Goal: Transaction & Acquisition: Subscribe to service/newsletter

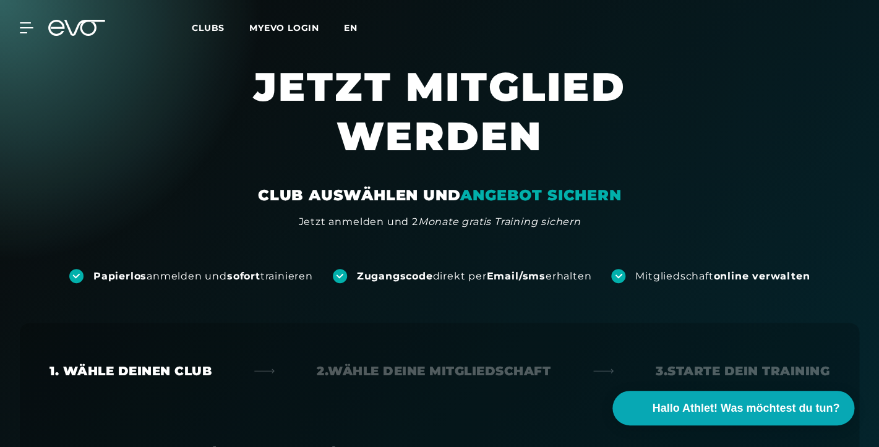
click at [351, 23] on span "en" at bounding box center [351, 27] width 14 height 11
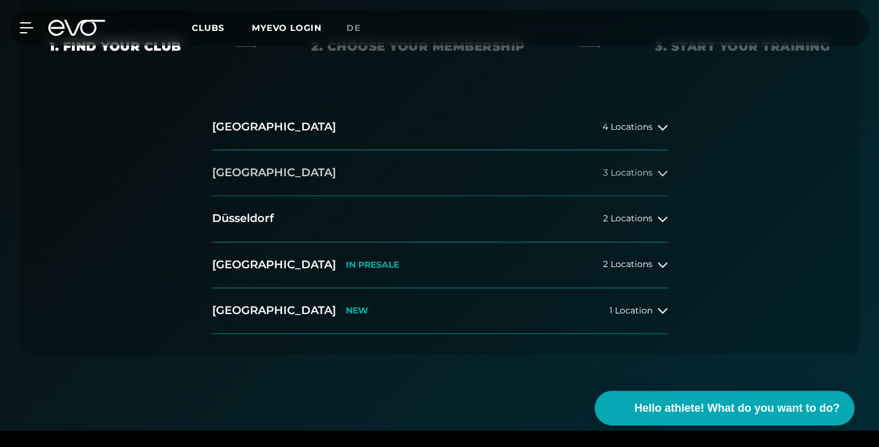
scroll to position [283, 0]
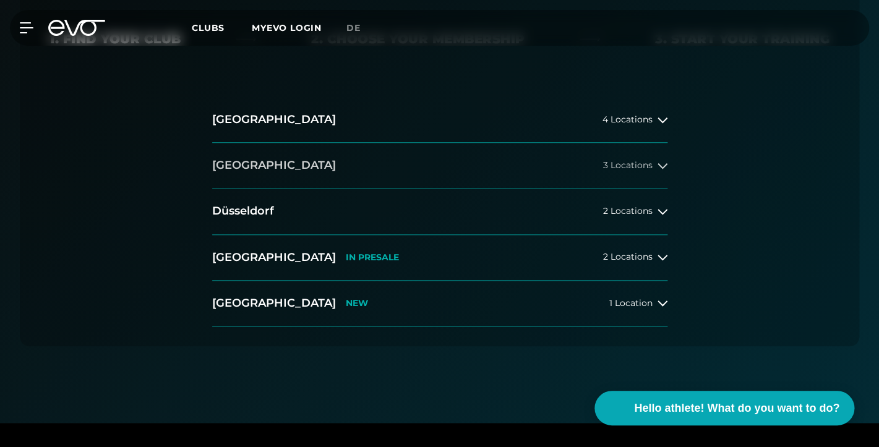
click at [663, 168] on icon at bounding box center [662, 166] width 10 height 6
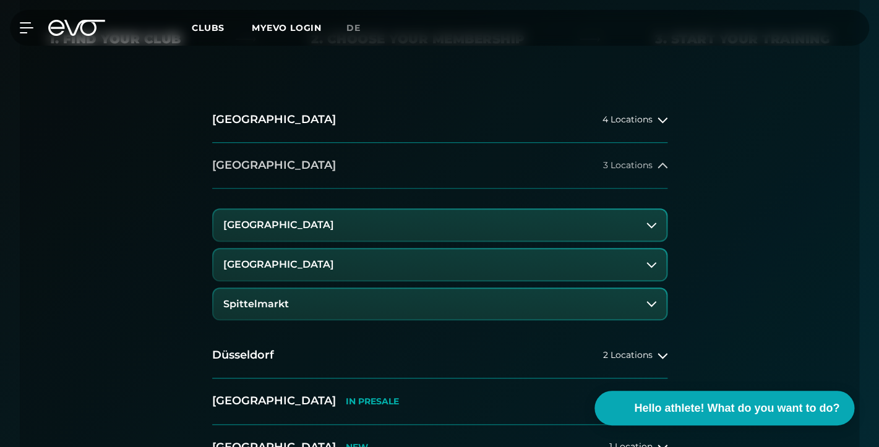
click at [663, 168] on icon at bounding box center [662, 166] width 10 height 10
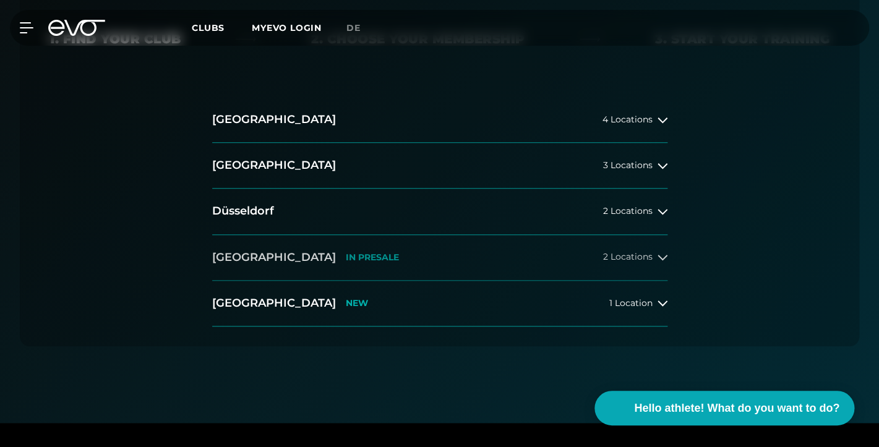
click at [658, 262] on icon at bounding box center [662, 257] width 10 height 10
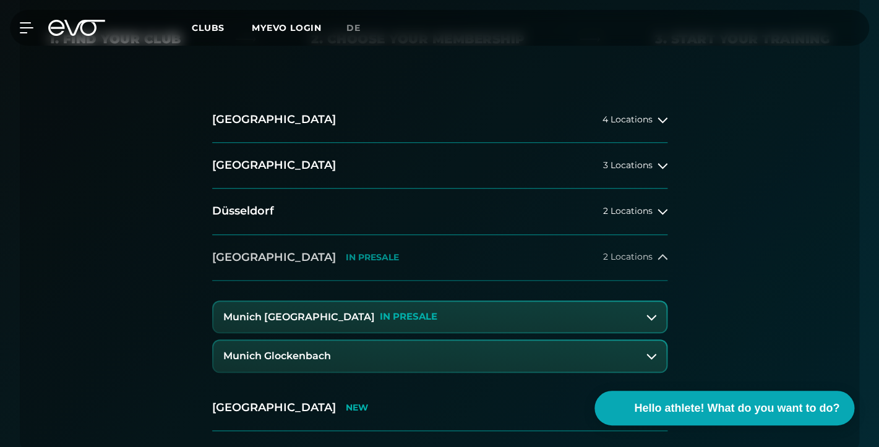
click at [658, 257] on icon at bounding box center [662, 257] width 10 height 10
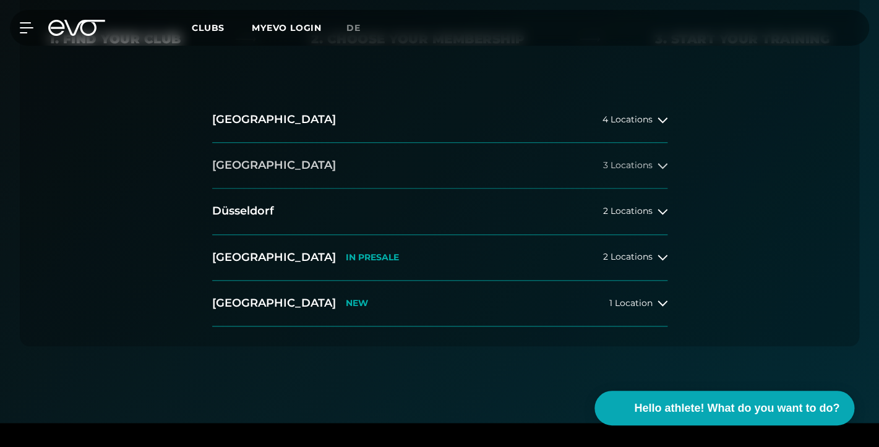
click at [664, 174] on button "Berlin 3 Locations" at bounding box center [439, 166] width 455 height 46
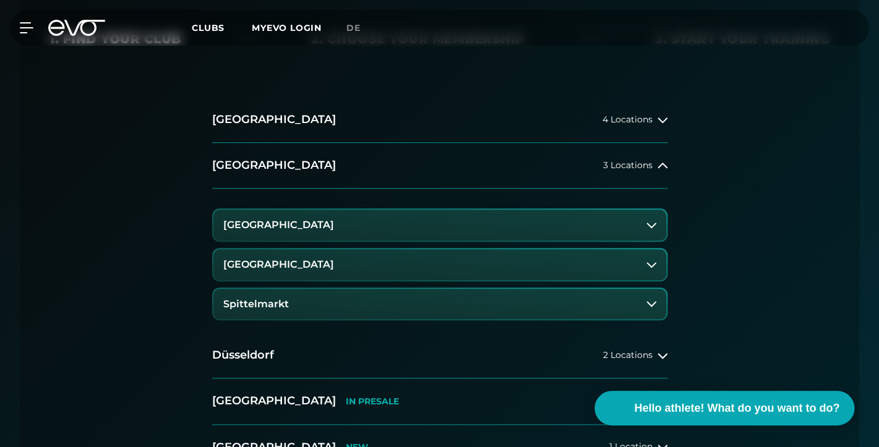
click at [655, 228] on icon at bounding box center [651, 225] width 10 height 10
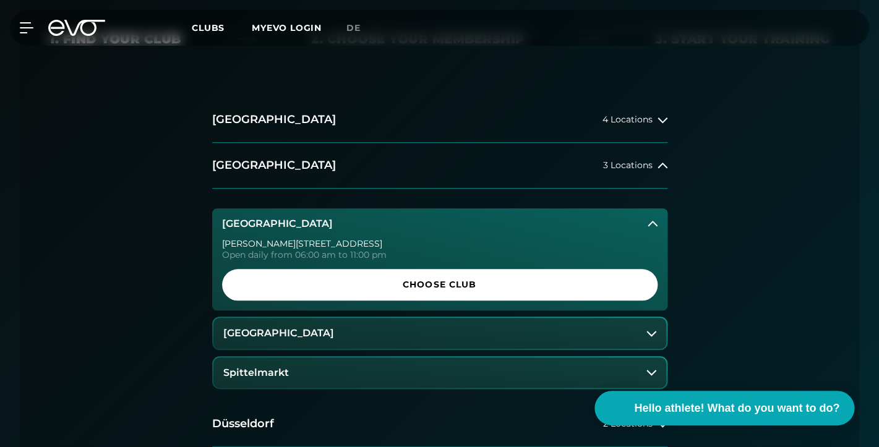
click at [654, 336] on icon at bounding box center [651, 333] width 10 height 10
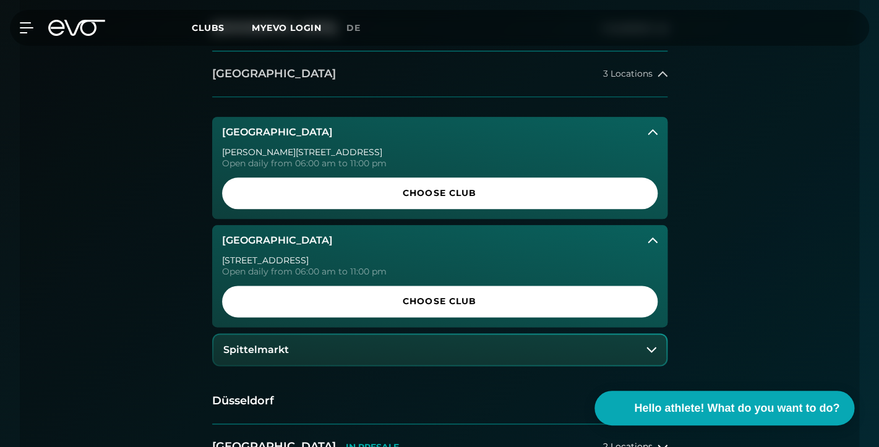
scroll to position [385, 0]
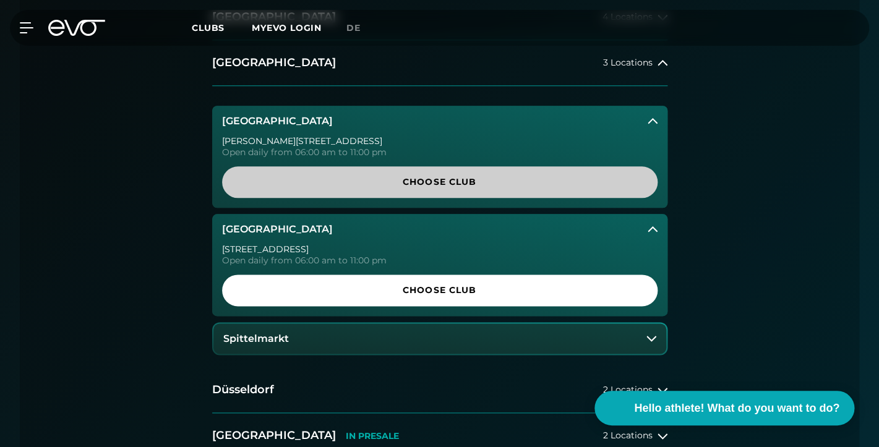
click at [584, 181] on span "Choose Club" at bounding box center [440, 182] width 406 height 13
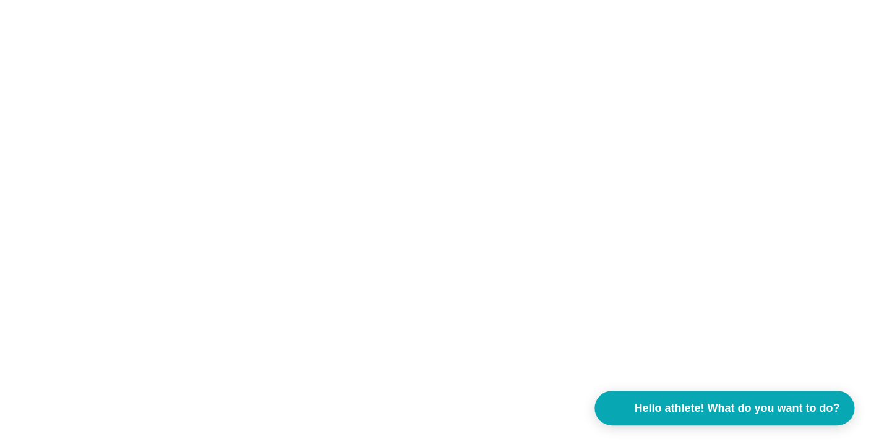
scroll to position [0, 0]
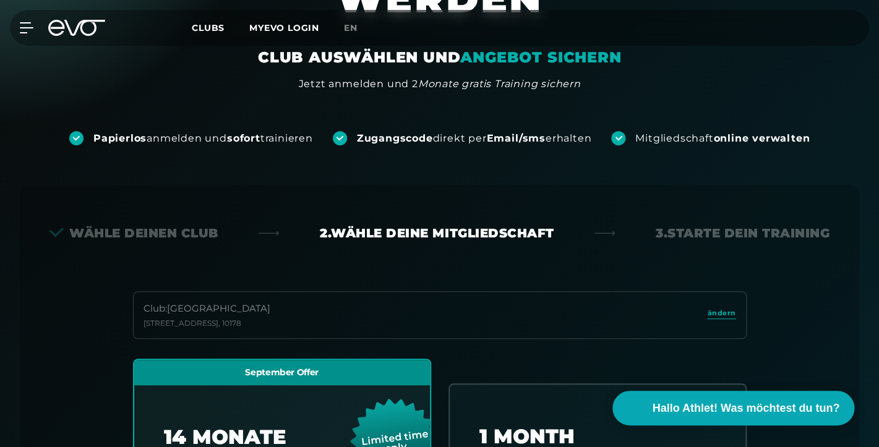
scroll to position [263, 0]
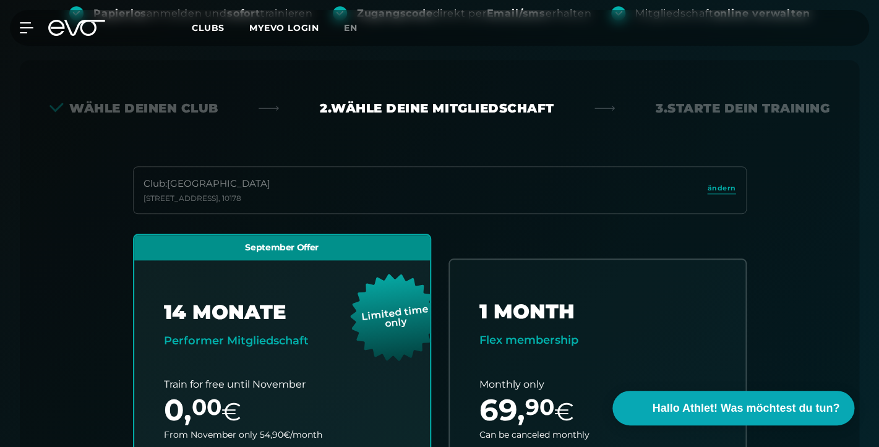
click at [184, 109] on div "Wähle deinen Club" at bounding box center [133, 108] width 169 height 17
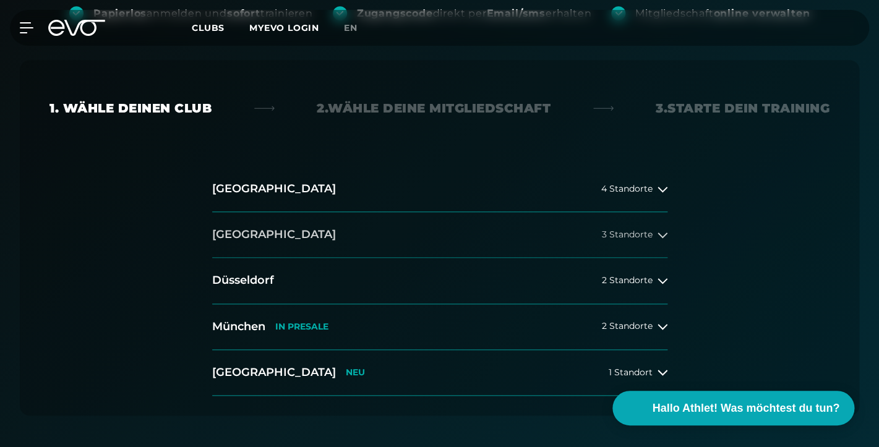
click at [620, 234] on span "3 Standorte" at bounding box center [627, 234] width 51 height 9
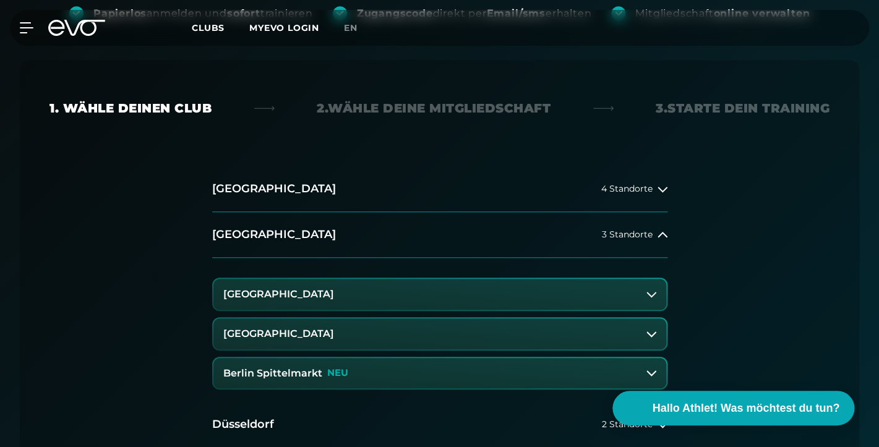
click at [456, 334] on button "[GEOGRAPHIC_DATA]" at bounding box center [439, 333] width 453 height 31
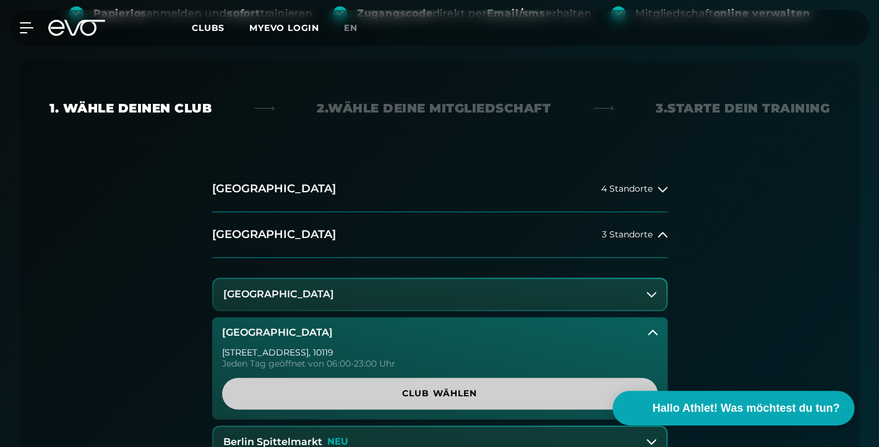
click at [446, 400] on link "Club wählen" at bounding box center [439, 394] width 435 height 32
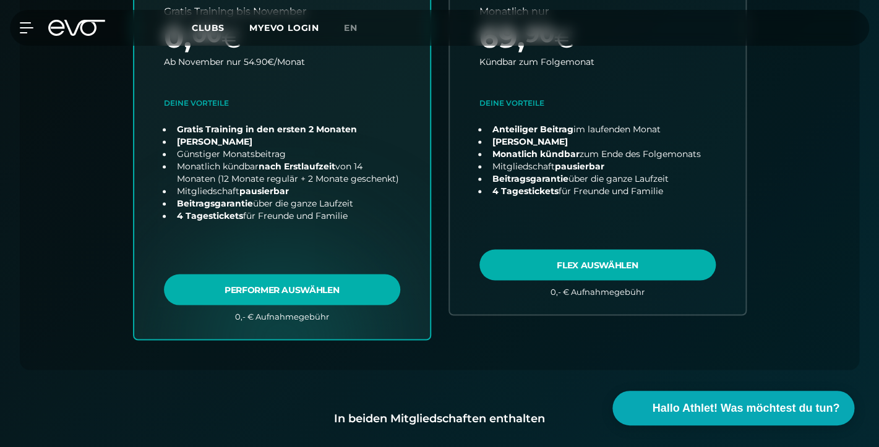
scroll to position [691, 0]
